Goal: Communication & Community: Answer question/provide support

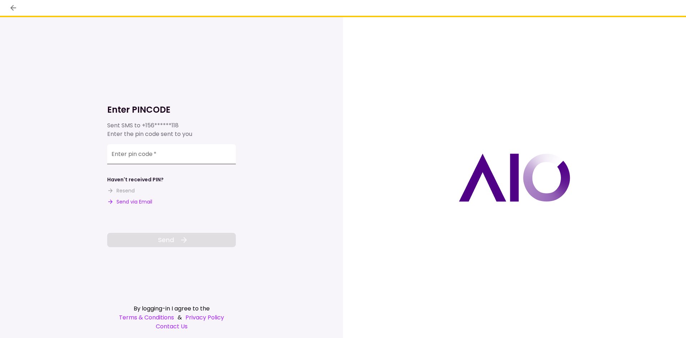
click at [165, 155] on input "Enter pin code   *" at bounding box center [171, 154] width 129 height 20
click at [128, 201] on button "Send via Email" at bounding box center [129, 202] width 45 height 8
click at [166, 152] on input "Enter pin code   *" at bounding box center [171, 155] width 129 height 20
paste input "******"
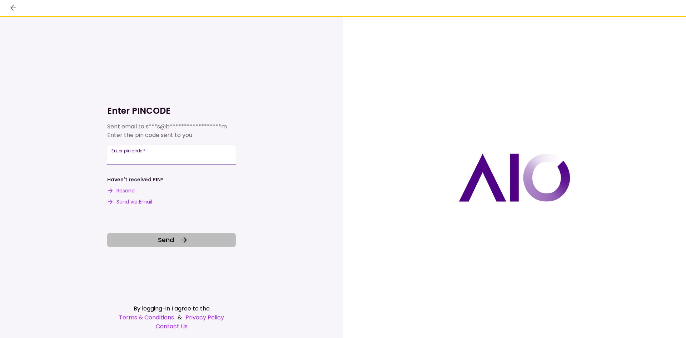
type input "******"
click at [161, 240] on span "Send" at bounding box center [166, 240] width 16 height 10
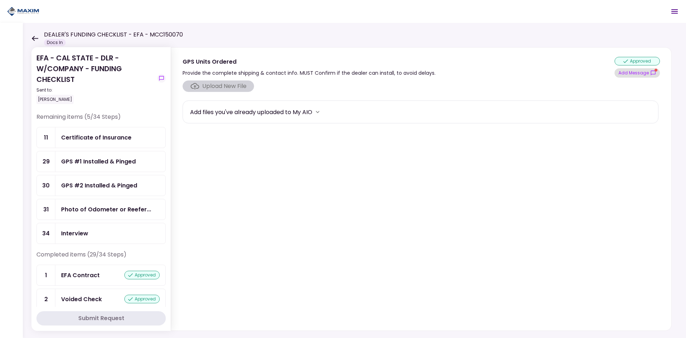
click at [640, 73] on button "Add Message" at bounding box center [636, 72] width 45 height 9
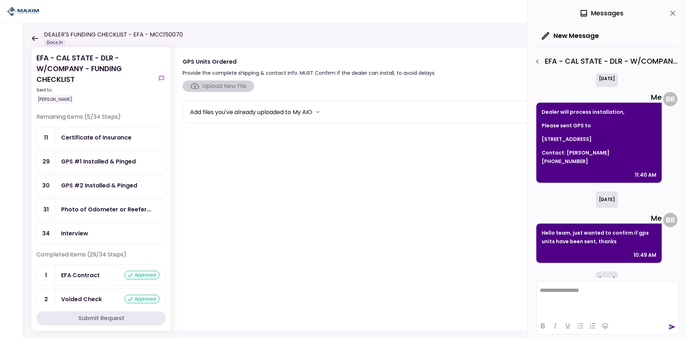
scroll to position [68, 0]
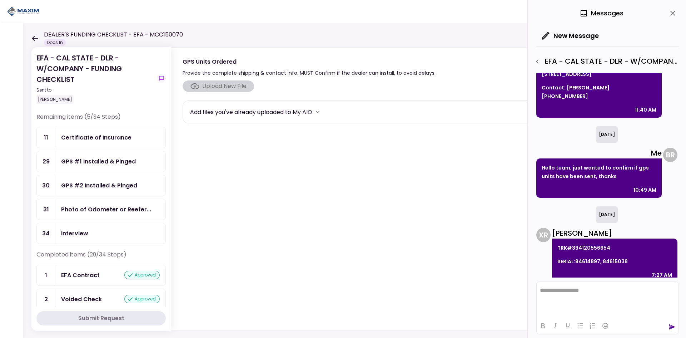
click at [583, 243] on p "TRK#394120556654" at bounding box center [614, 247] width 115 height 9
copy p "394120556654"
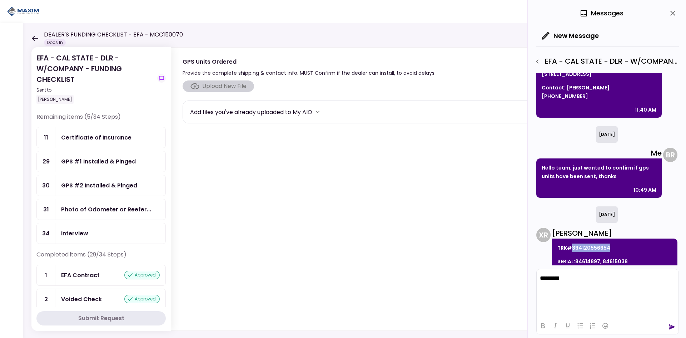
click at [672, 327] on icon "send" at bounding box center [672, 326] width 6 height 5
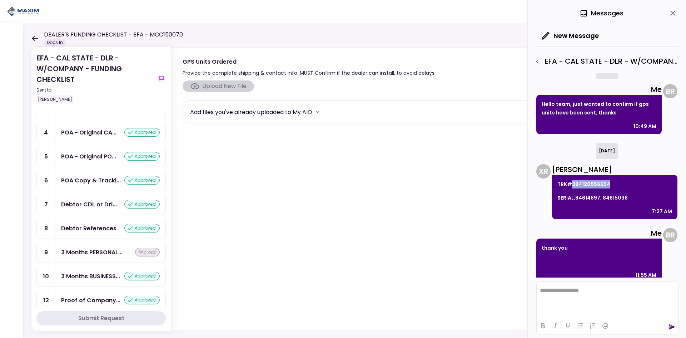
scroll to position [0, 0]
